Goal: Task Accomplishment & Management: Use online tool/utility

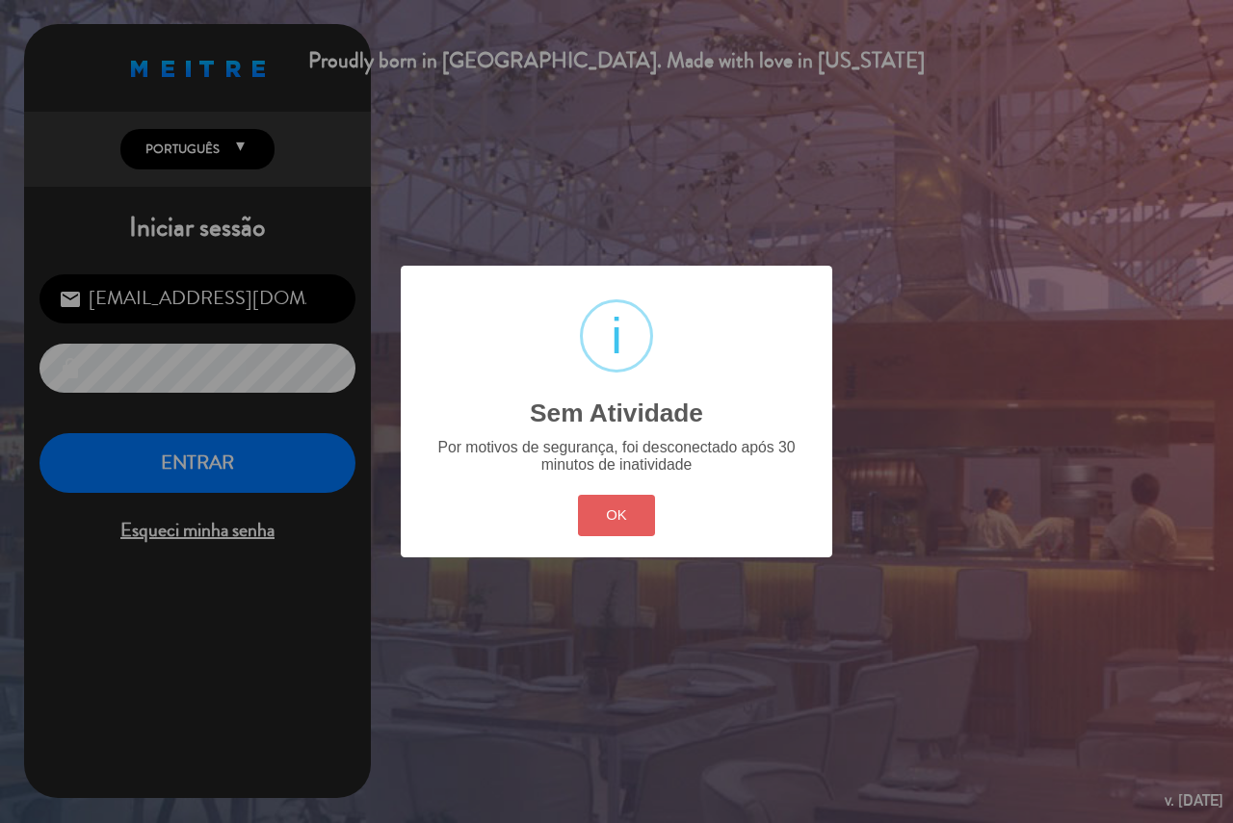
click at [655, 510] on button "OK" at bounding box center [617, 515] width 78 height 41
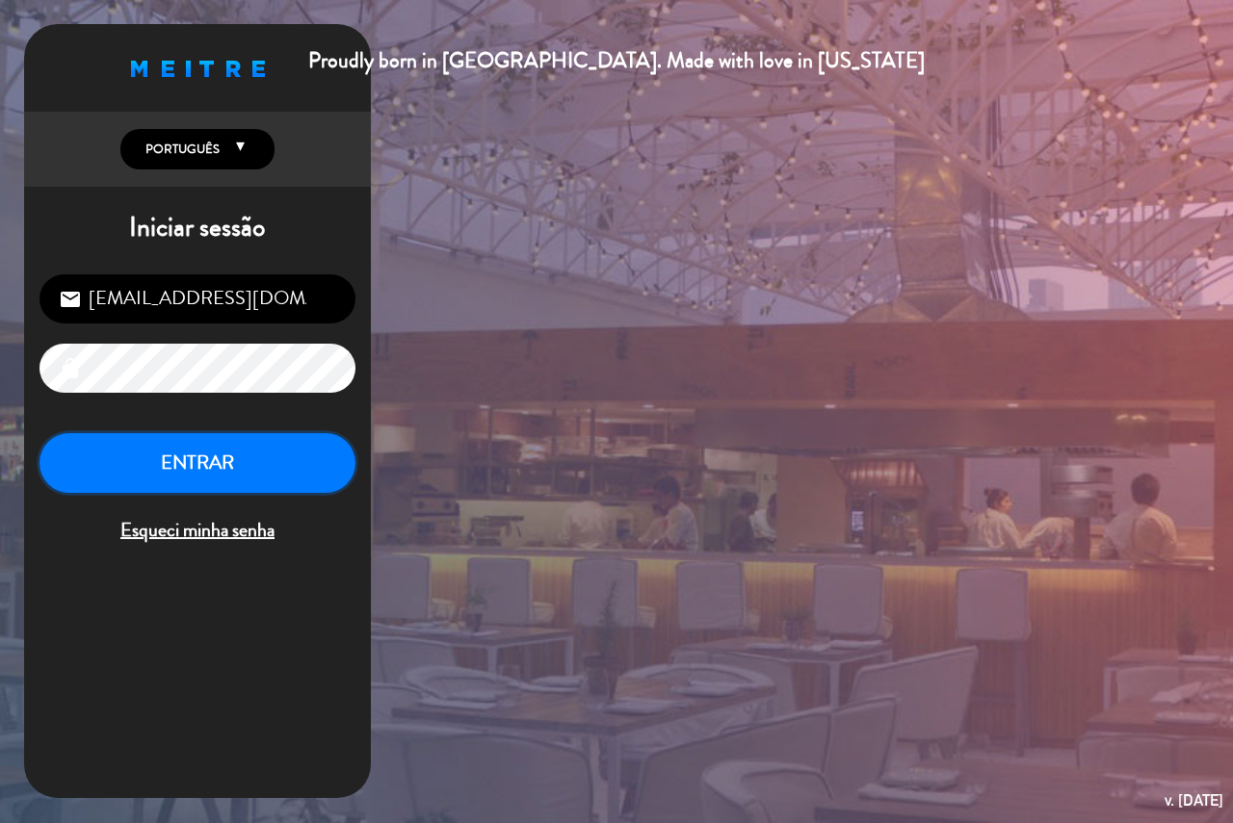
click at [162, 468] on button "ENTRAR" at bounding box center [197, 463] width 316 height 61
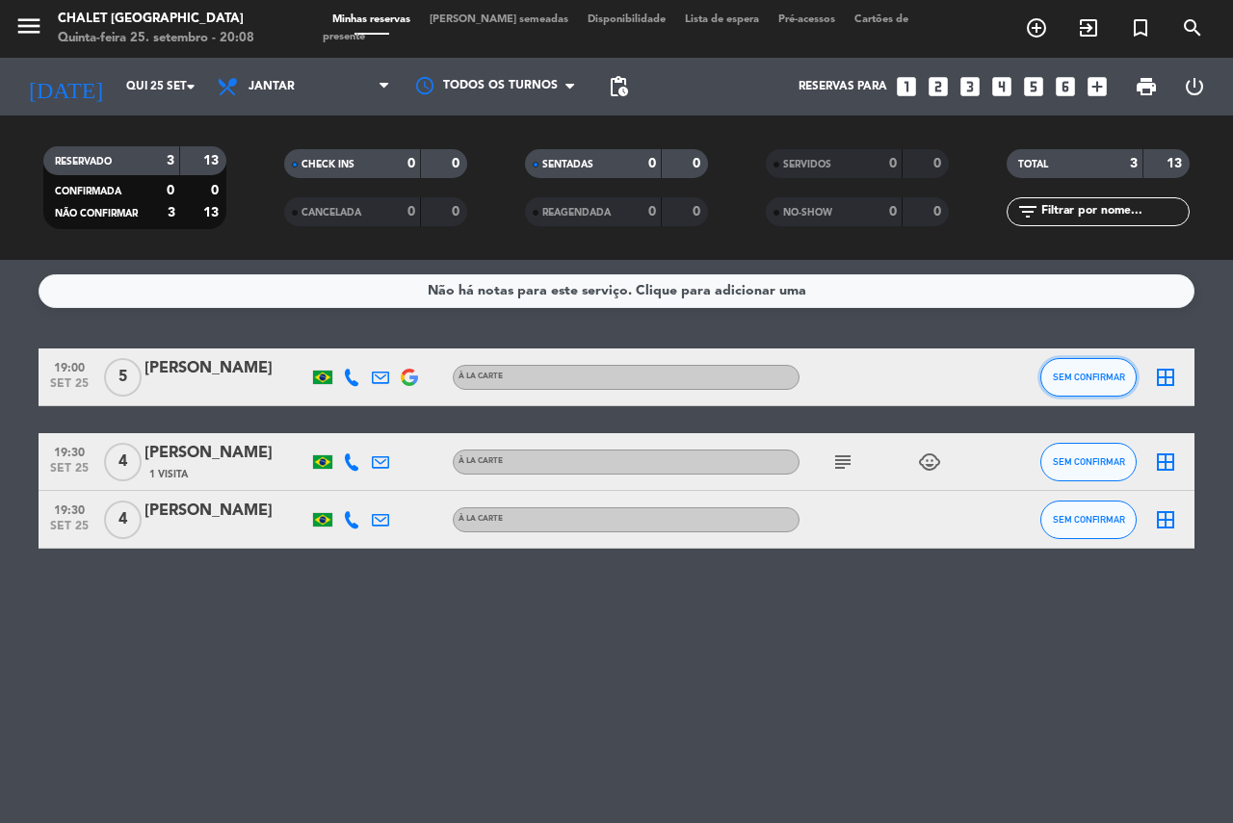
click at [1074, 386] on button "SEM CONFIRMAR" at bounding box center [1088, 377] width 96 height 39
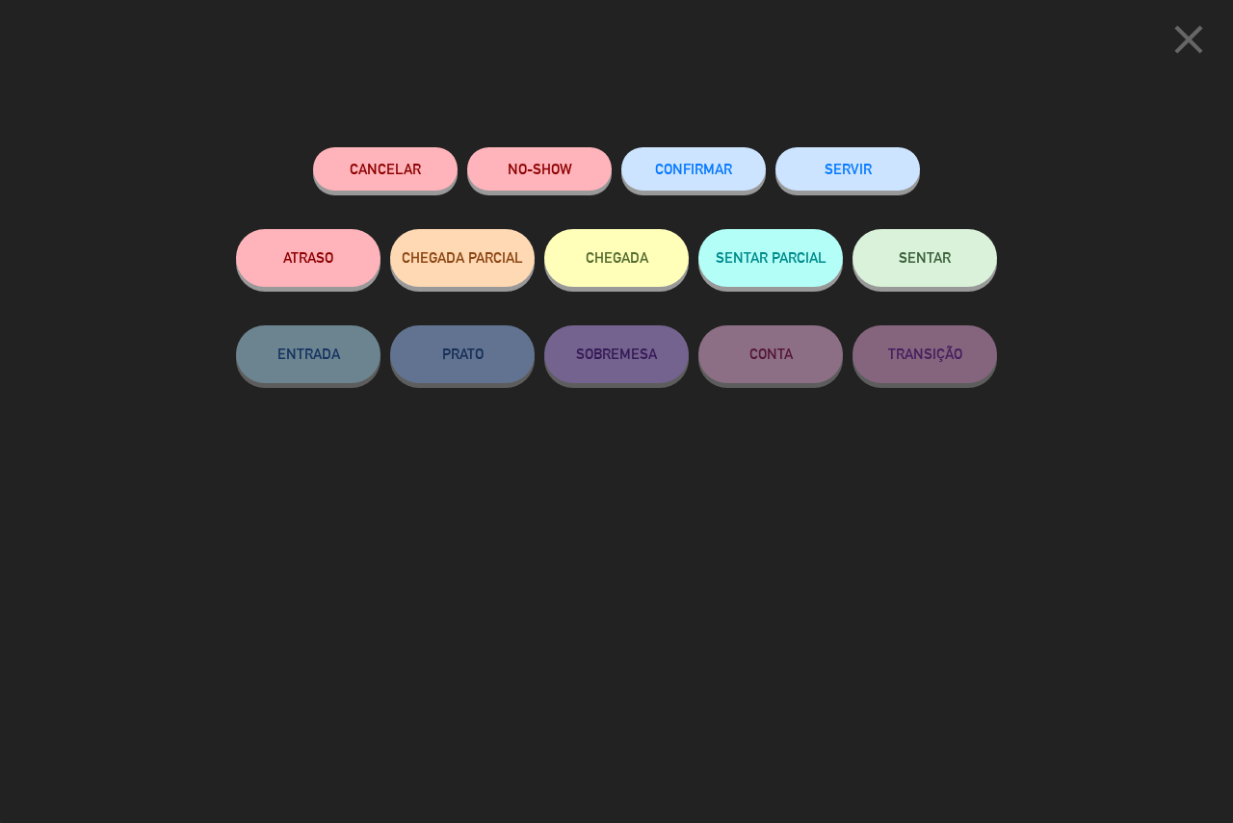
click at [850, 176] on button "SERVIR" at bounding box center [847, 168] width 144 height 43
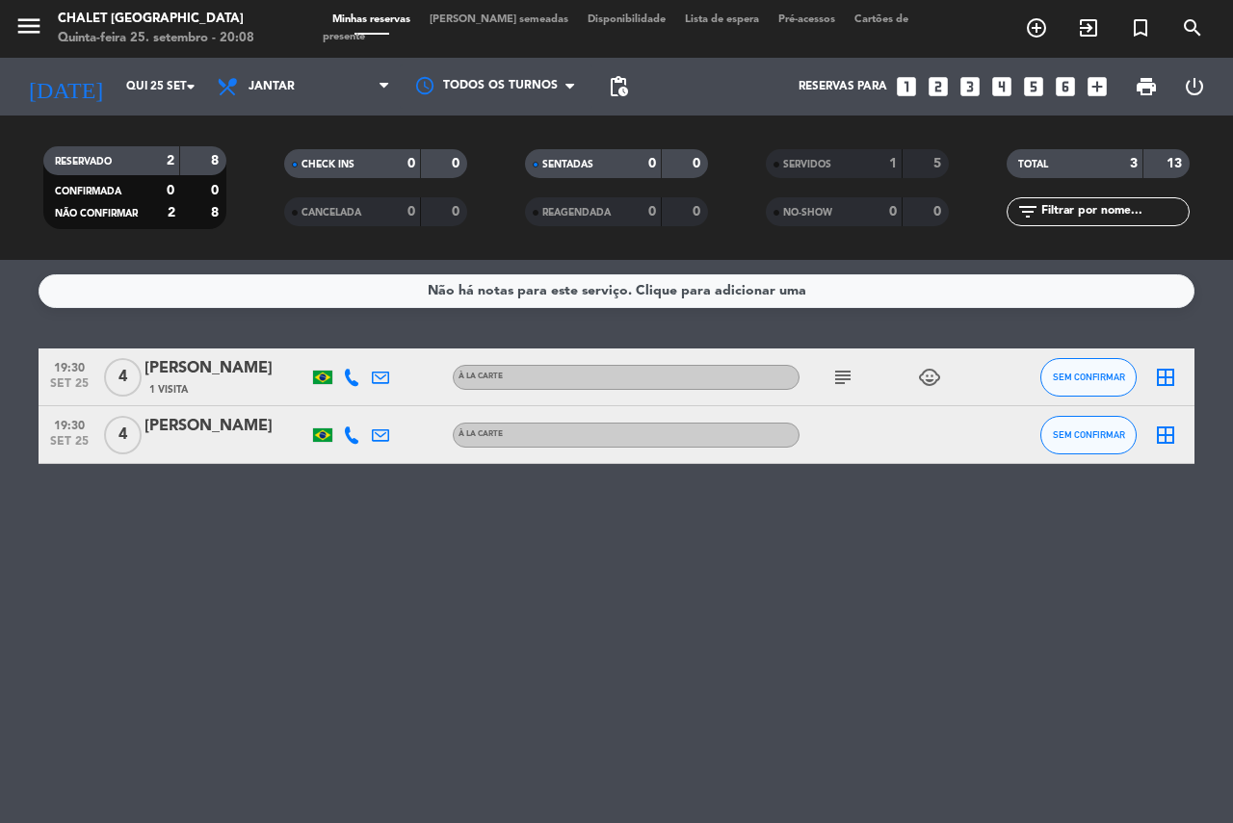
click at [1077, 413] on div "SEM CONFIRMAR" at bounding box center [1088, 434] width 96 height 57
click at [1091, 364] on button "SEM CONFIRMAR" at bounding box center [1088, 377] width 96 height 39
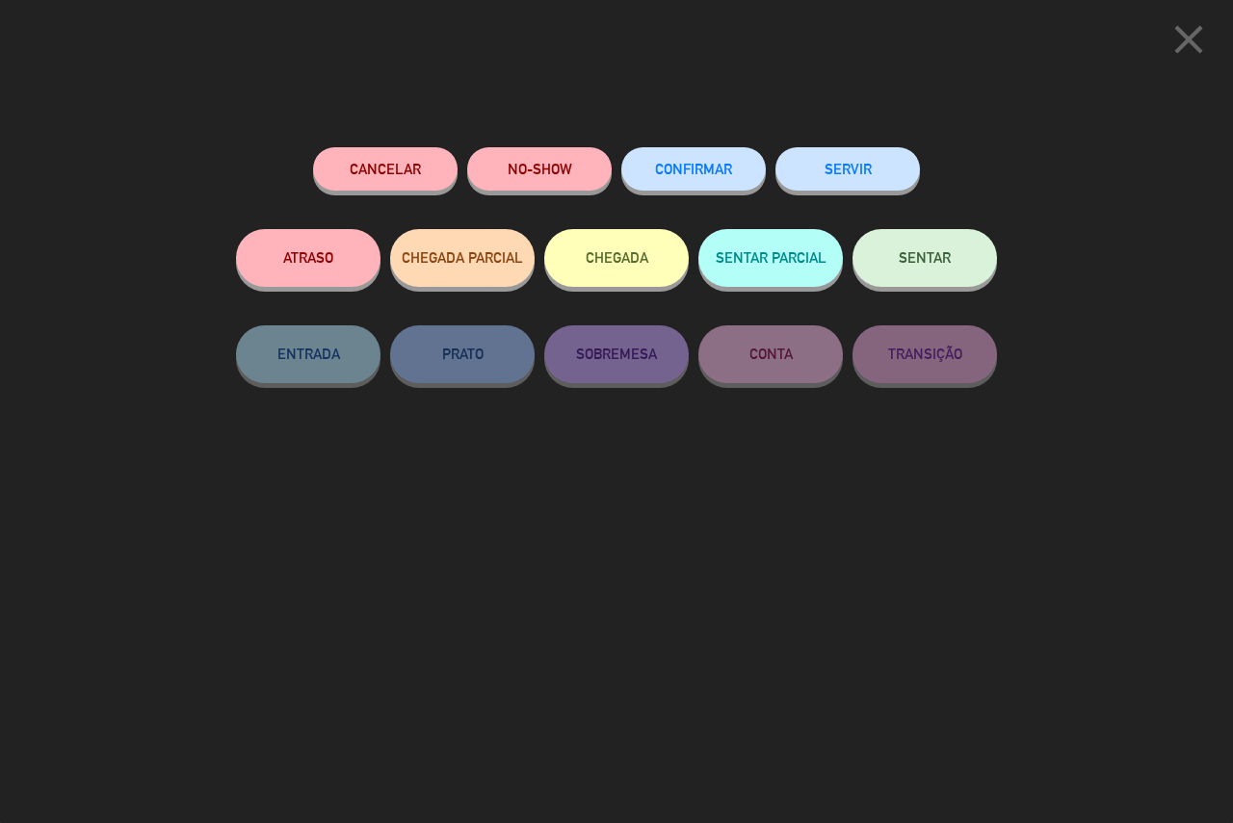
click at [843, 175] on button "SERVIR" at bounding box center [847, 168] width 144 height 43
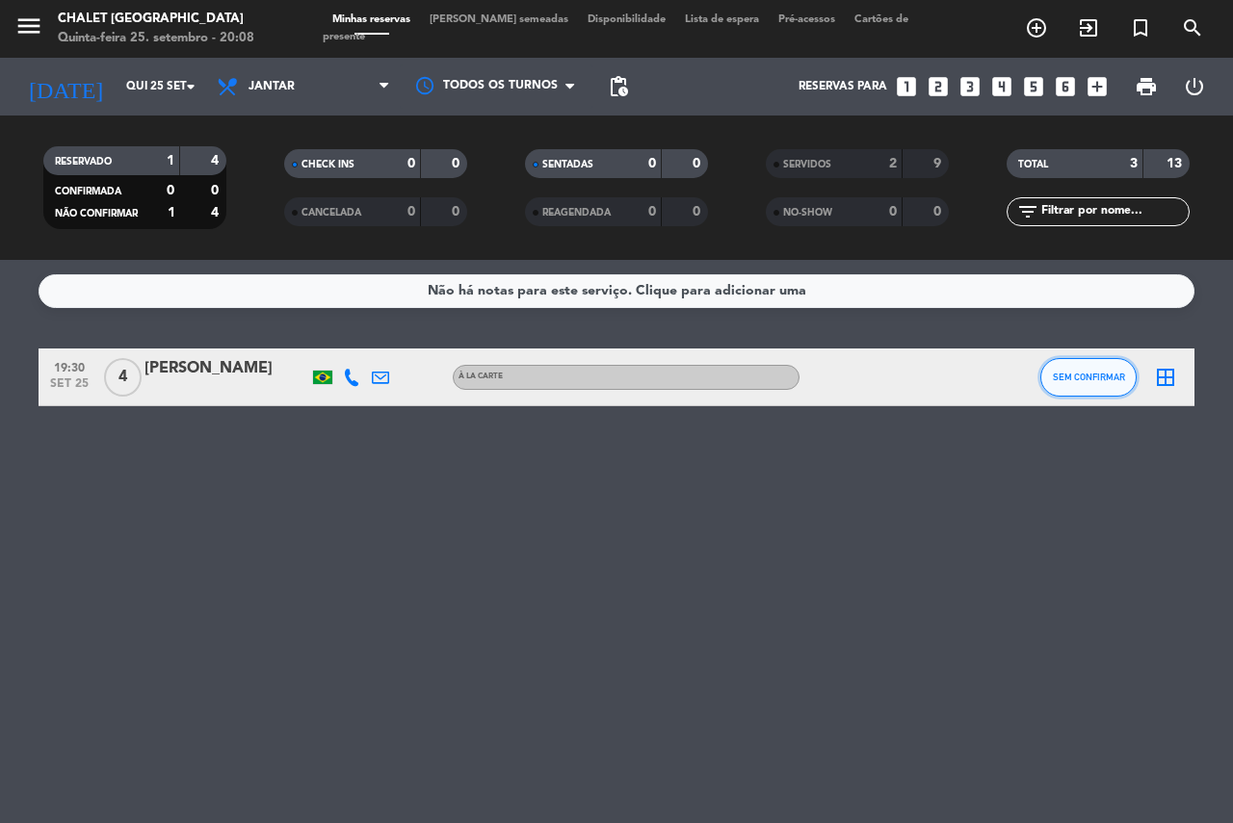
click at [1077, 370] on button "SEM CONFIRMAR" at bounding box center [1088, 377] width 96 height 39
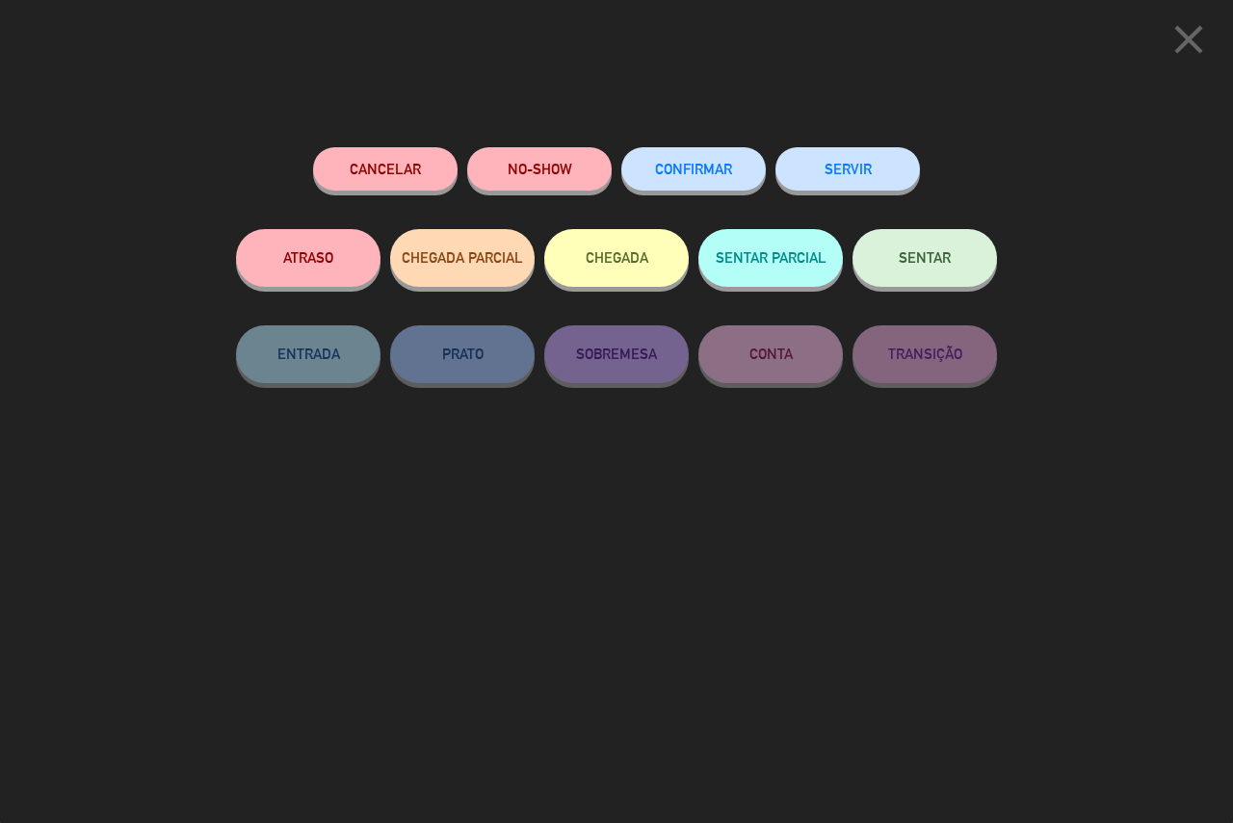
click at [837, 174] on button "SERVIR" at bounding box center [847, 168] width 144 height 43
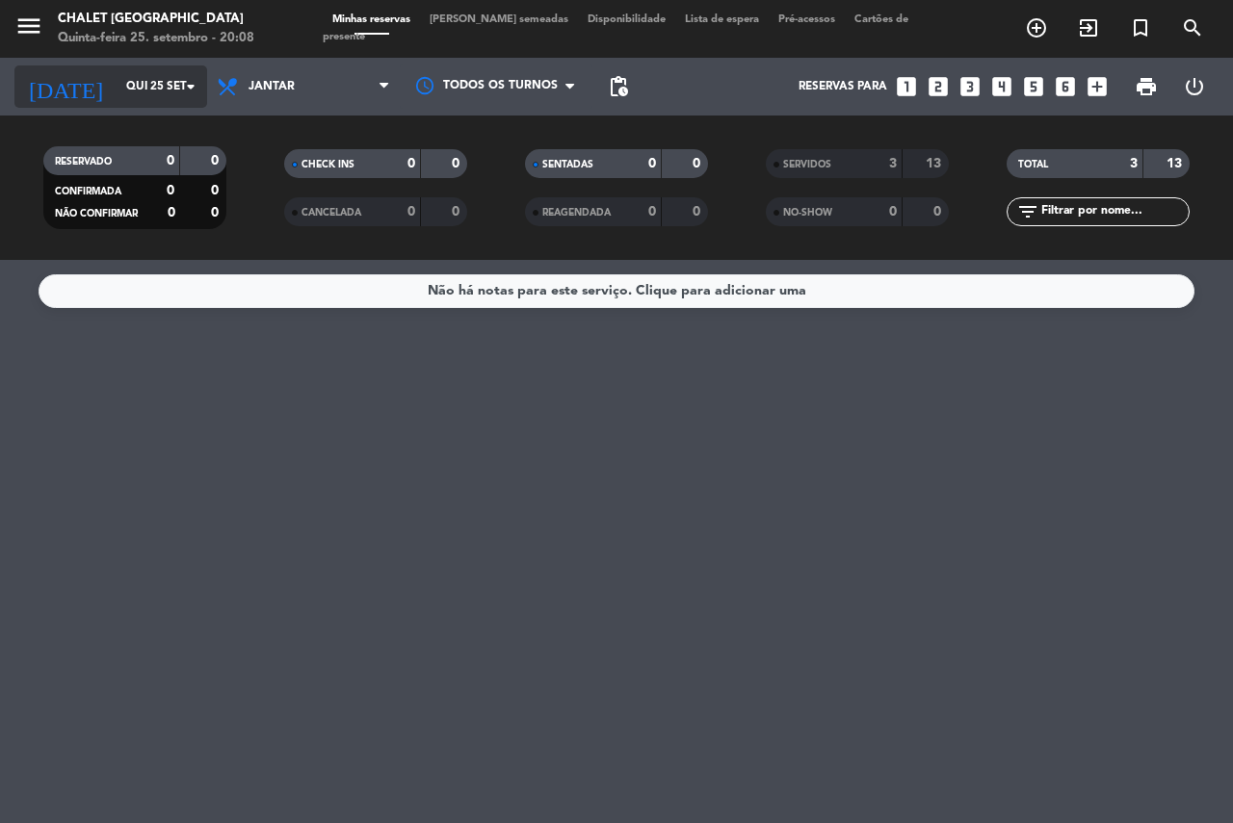
click at [141, 79] on input "Qui 25 set" at bounding box center [193, 86] width 153 height 33
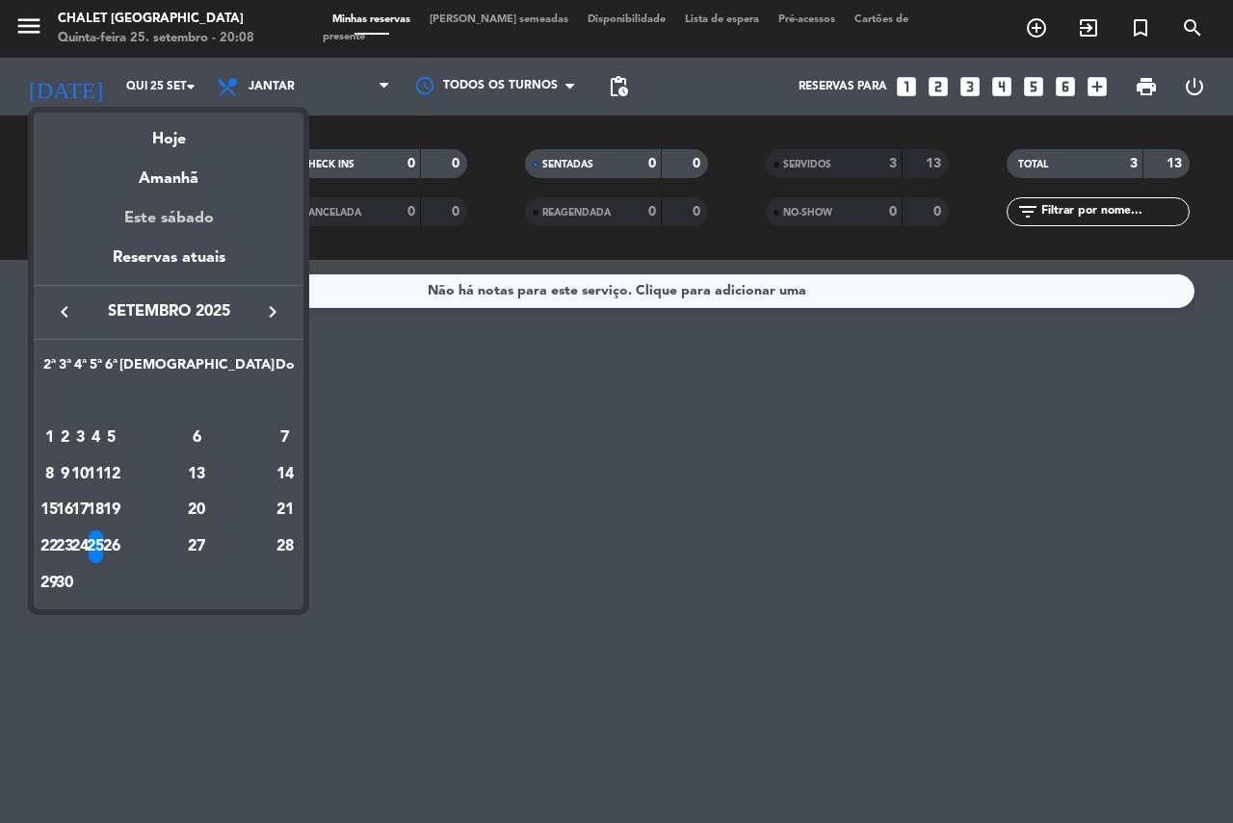
click at [185, 215] on div "Este sábado" at bounding box center [169, 219] width 270 height 54
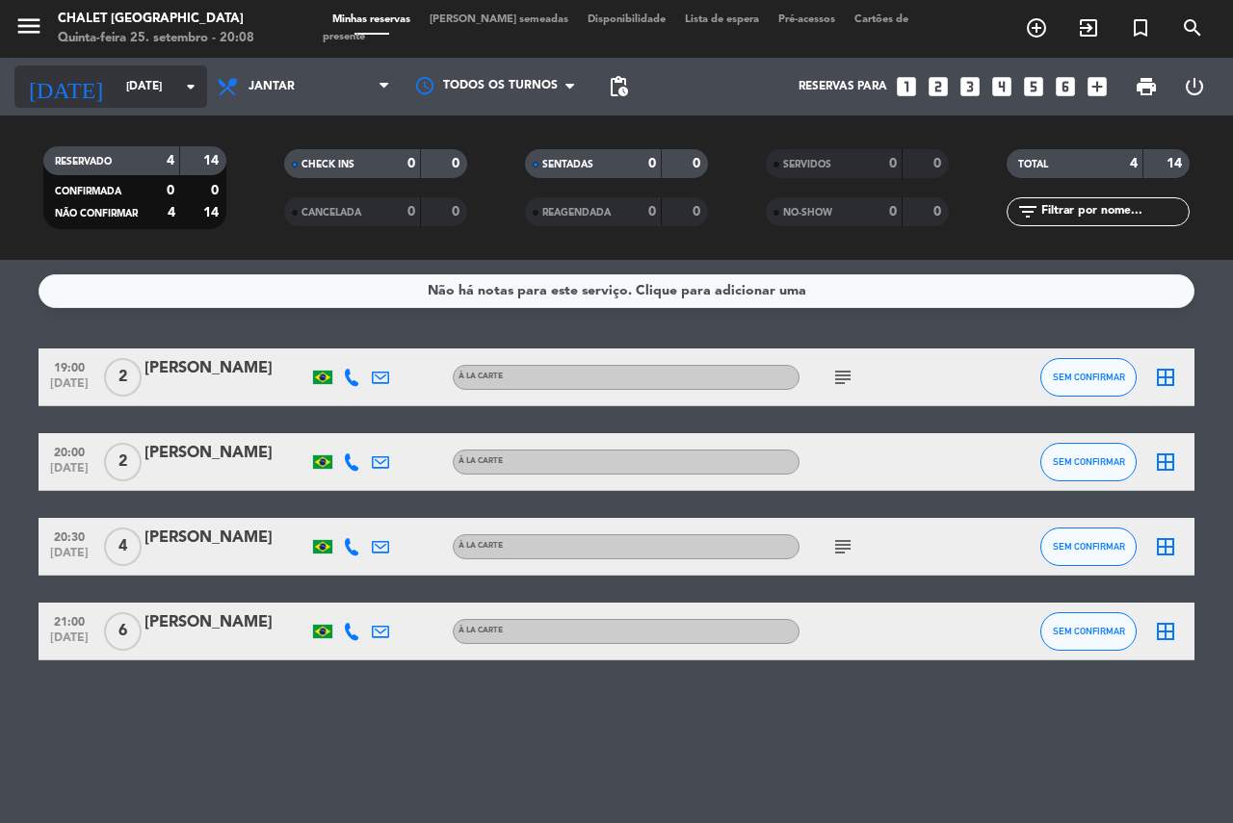
click at [124, 90] on input "[DATE]" at bounding box center [193, 86] width 153 height 33
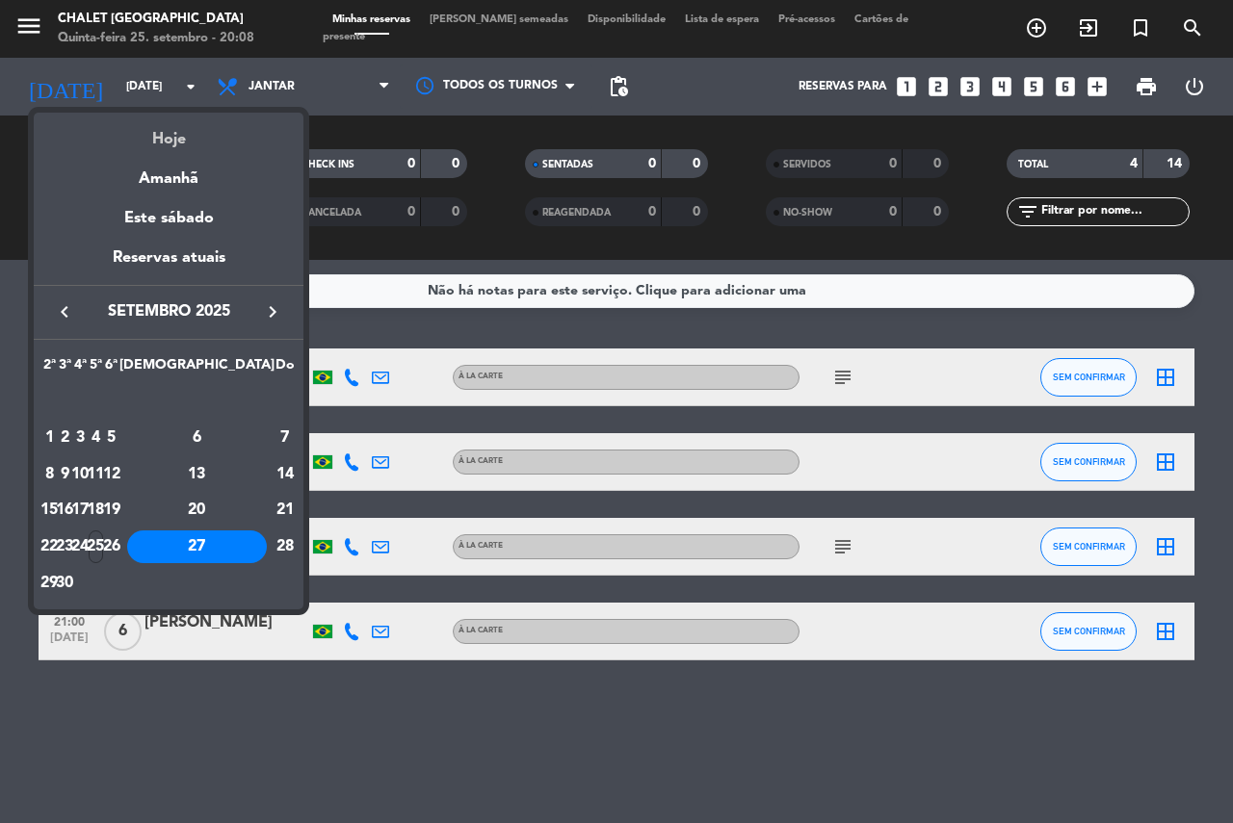
click at [173, 137] on div "Hoje" at bounding box center [169, 132] width 270 height 39
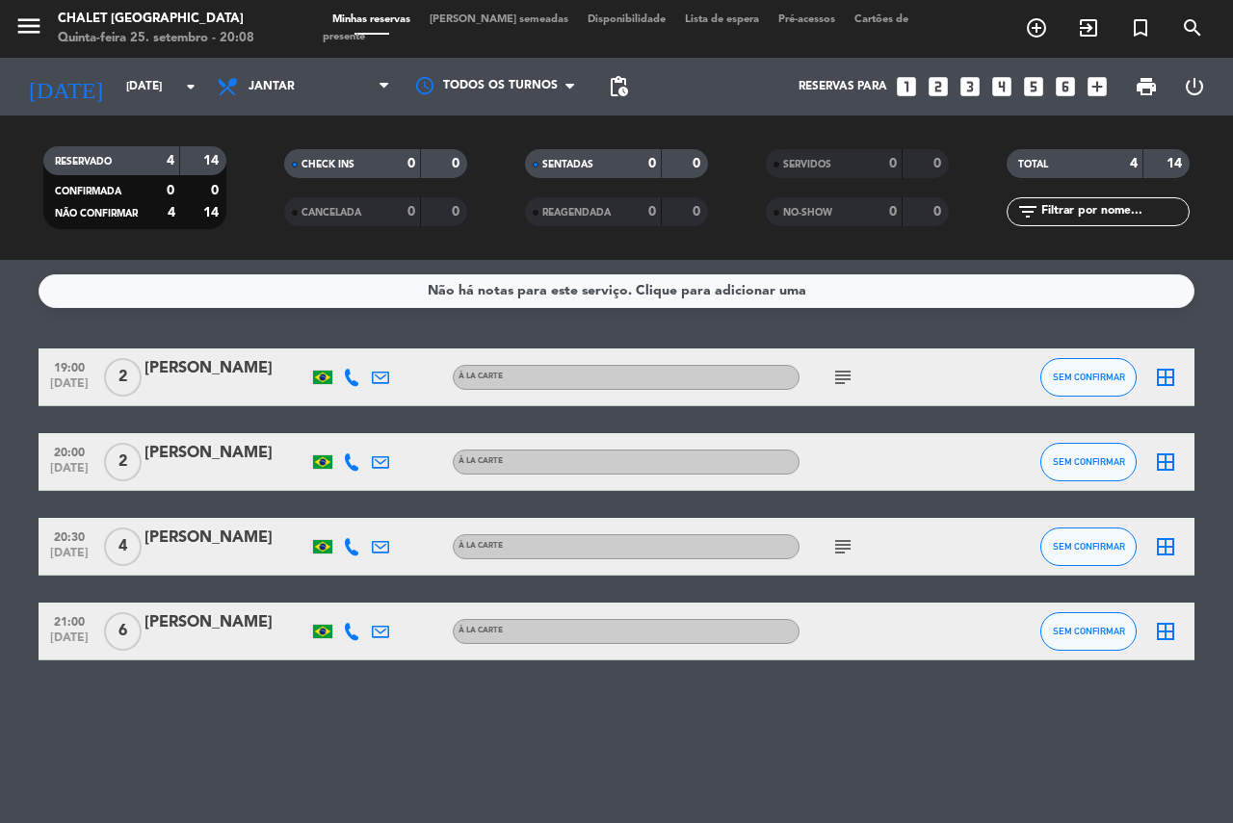
type input "Qui 25 set"
